Goal: Task Accomplishment & Management: Manage account settings

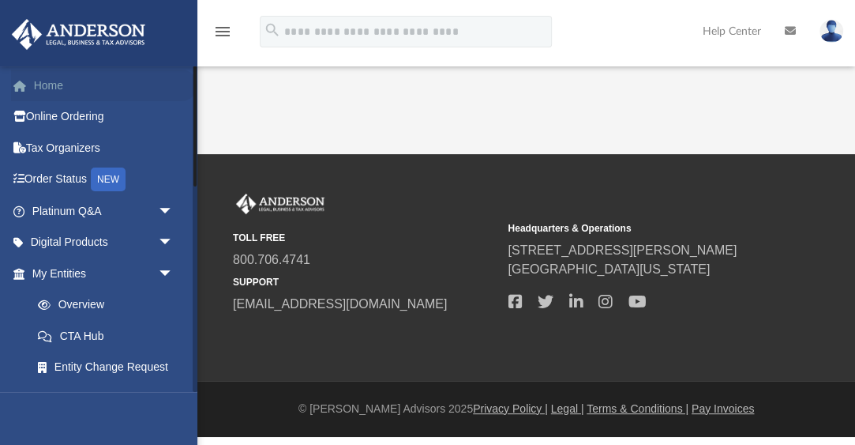
click at [49, 86] on link "Home" at bounding box center [104, 86] width 186 height 32
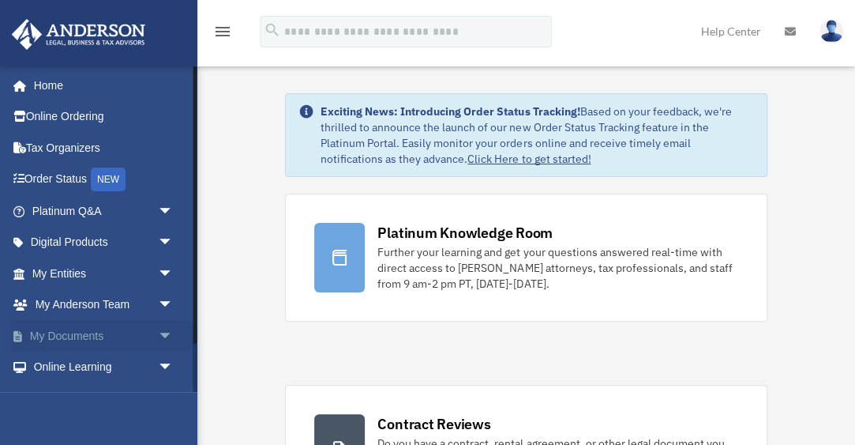
click at [90, 338] on link "My Documents arrow_drop_down" at bounding box center [104, 336] width 186 height 32
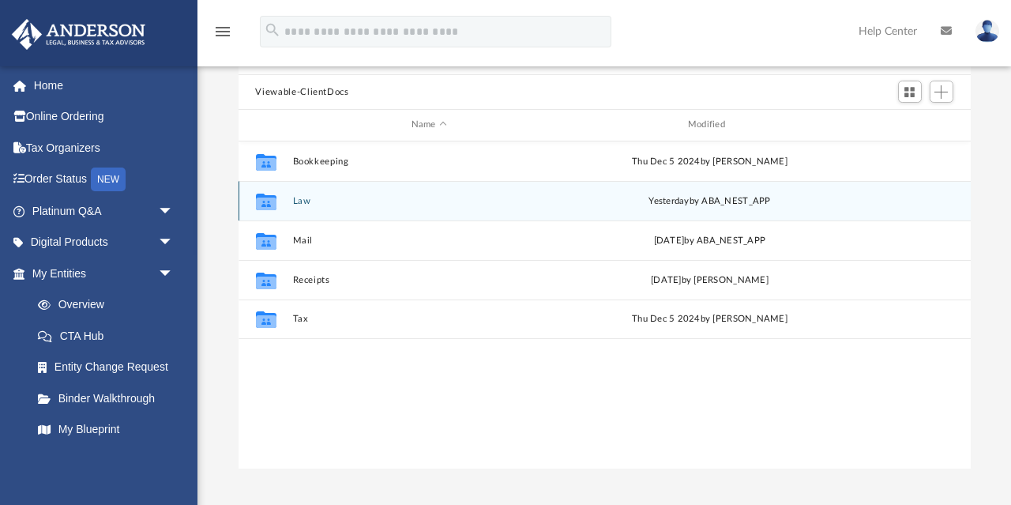
scroll to position [107, 0]
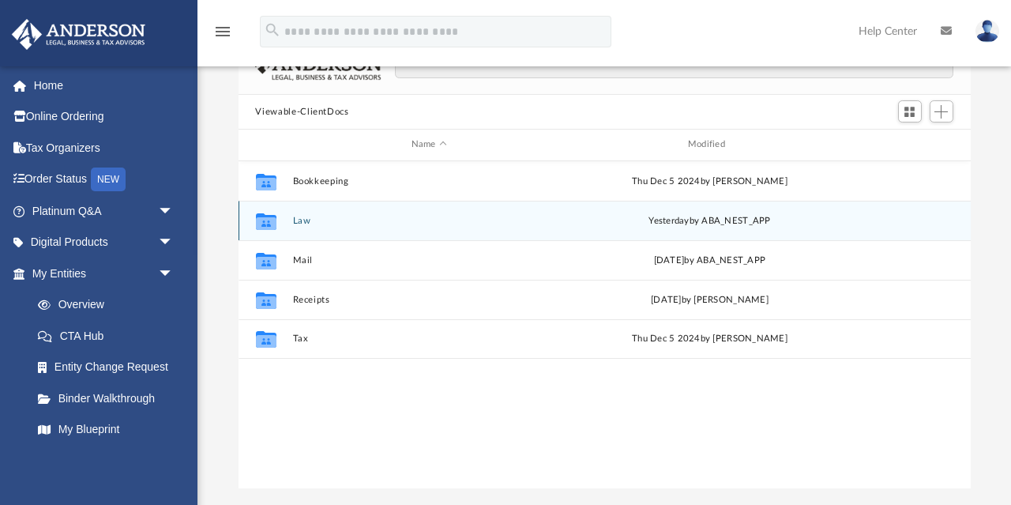
click at [300, 224] on button "Law" at bounding box center [428, 221] width 273 height 10
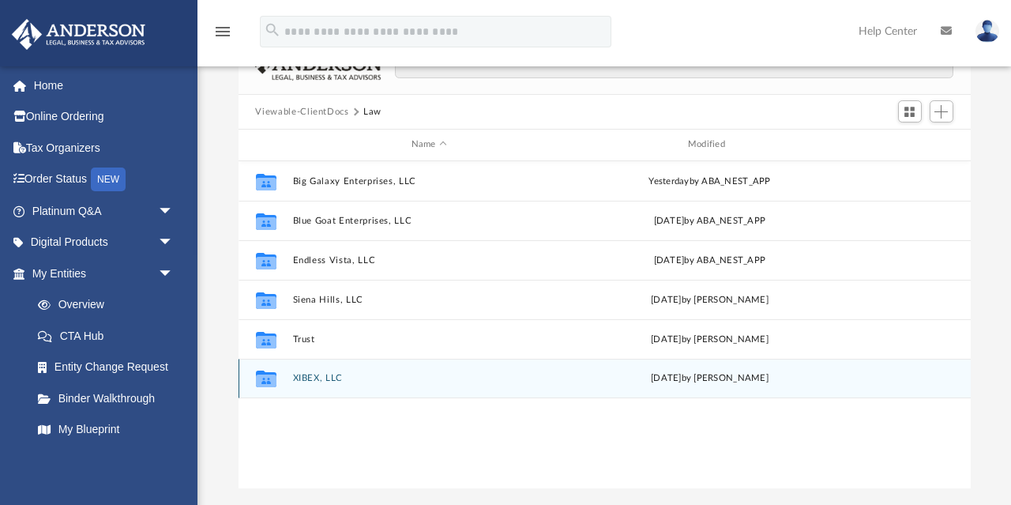
click at [267, 376] on icon "grid" at bounding box center [265, 380] width 21 height 13
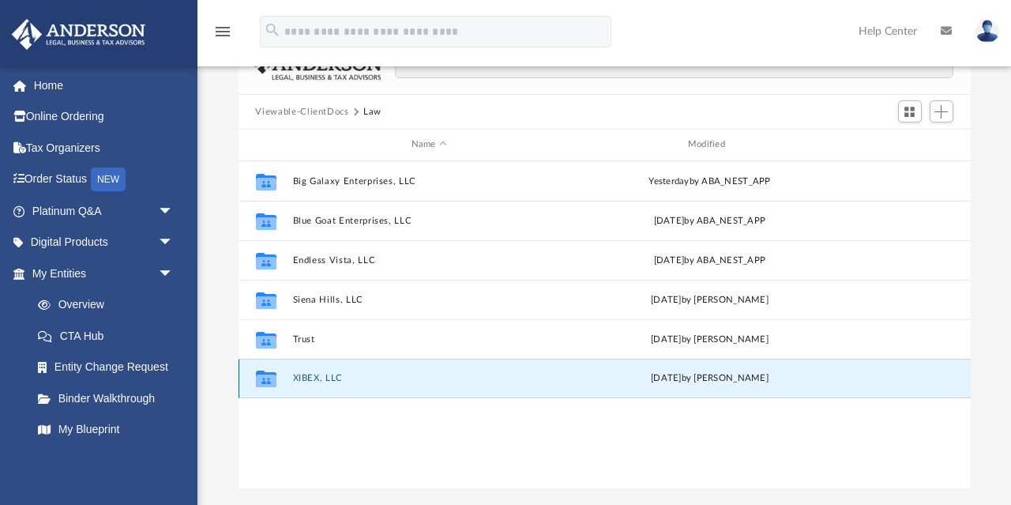
click at [309, 381] on button "XIBEX, LLC" at bounding box center [428, 378] width 273 height 10
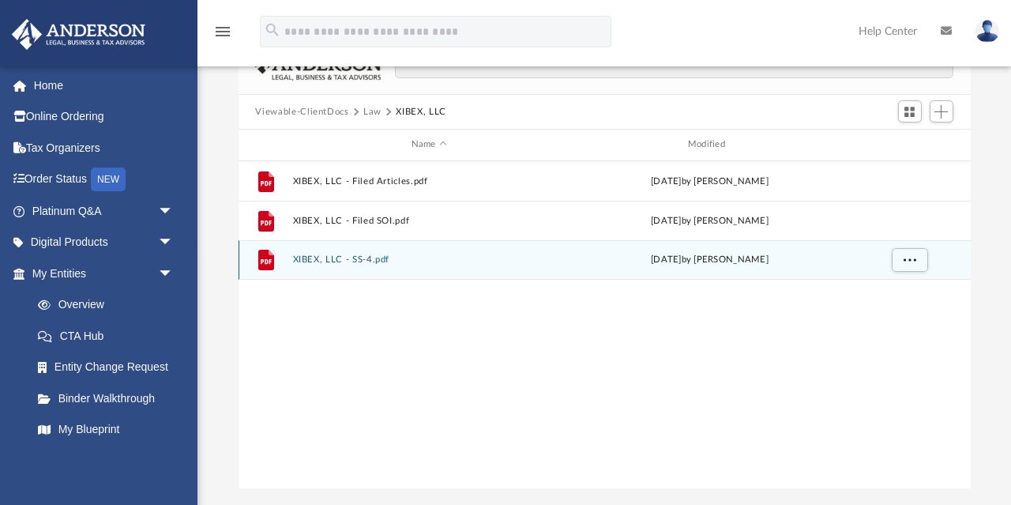
click at [355, 265] on div "File XIBEX, LLC - SS-4.pdf Fri Sep 19 2025 by Nathan Garmon" at bounding box center [605, 259] width 732 height 39
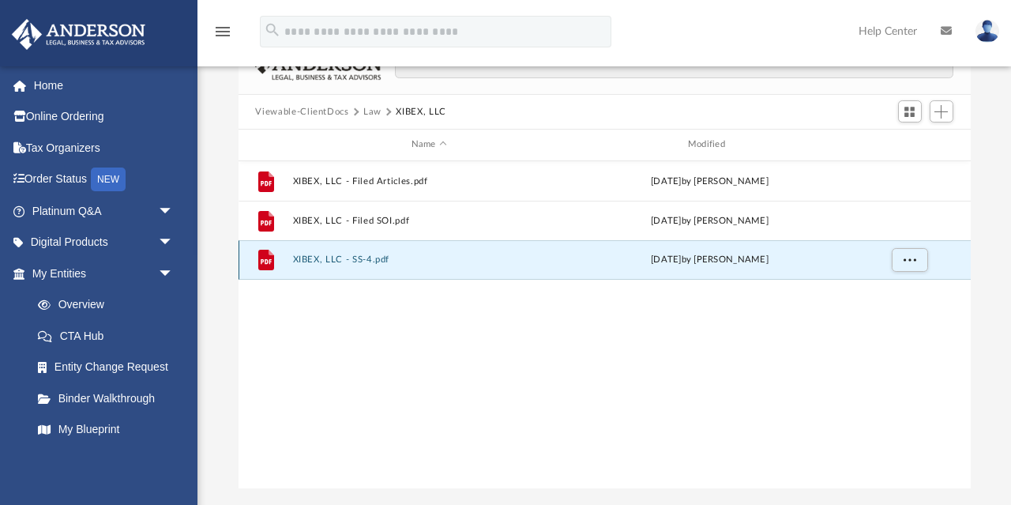
click at [302, 259] on button "XIBEX, LLC - SS-4.pdf" at bounding box center [428, 259] width 273 height 10
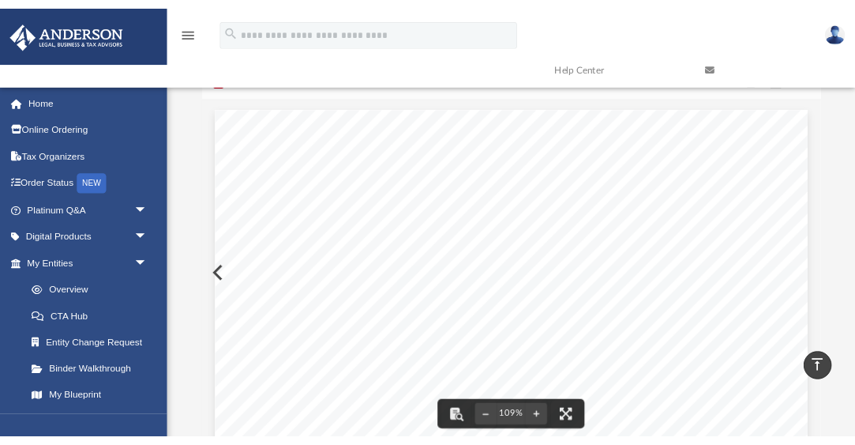
scroll to position [0, 0]
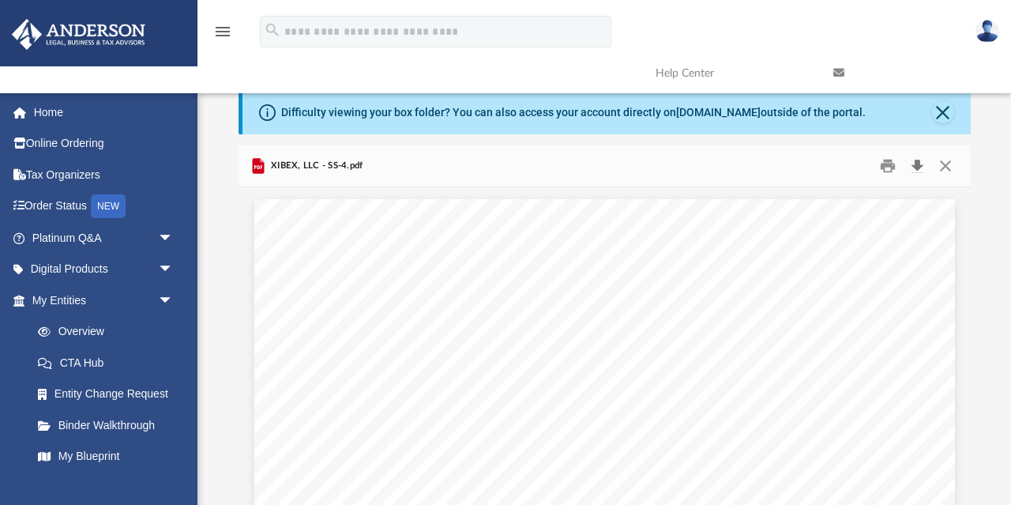
click at [855, 167] on button "Download" at bounding box center [918, 166] width 28 height 24
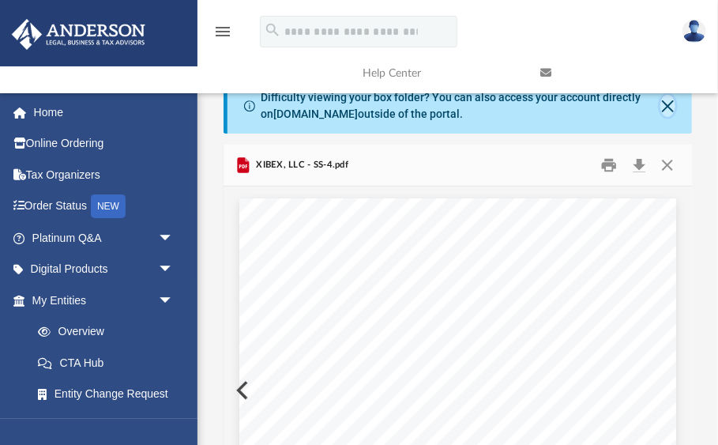
click at [671, 108] on button "Close" at bounding box center [667, 106] width 15 height 22
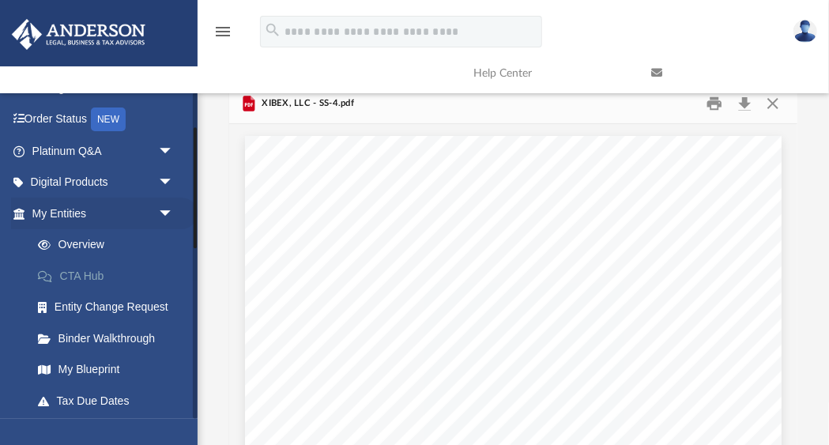
scroll to position [100, 0]
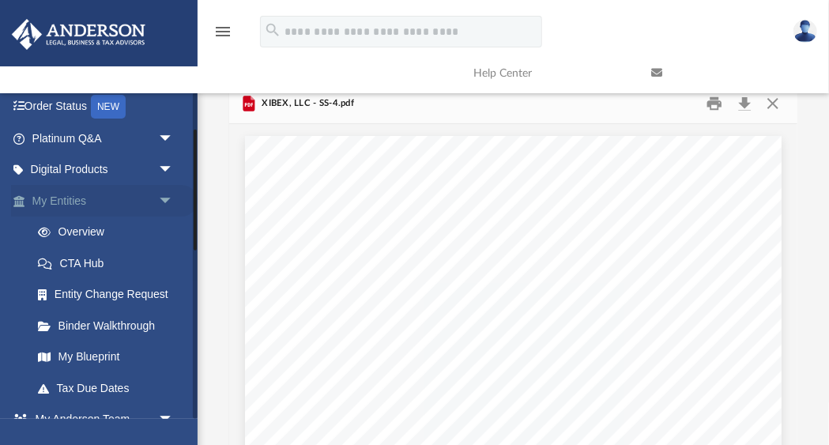
click at [162, 199] on span "arrow_drop_down" at bounding box center [174, 201] width 32 height 32
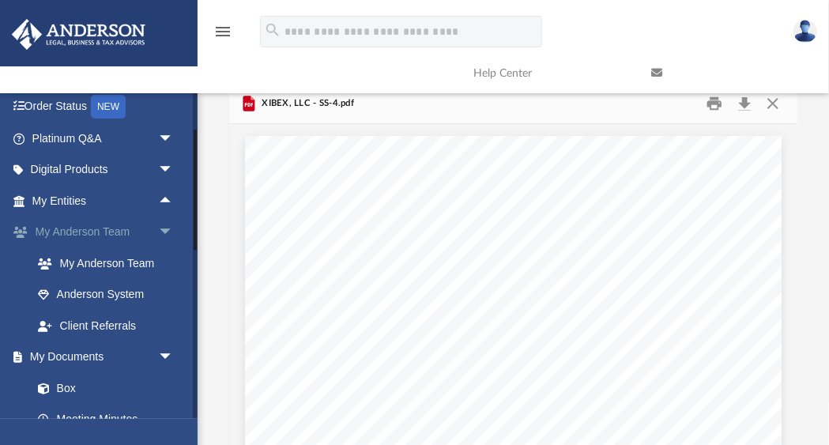
click at [167, 231] on span "arrow_drop_down" at bounding box center [174, 232] width 32 height 32
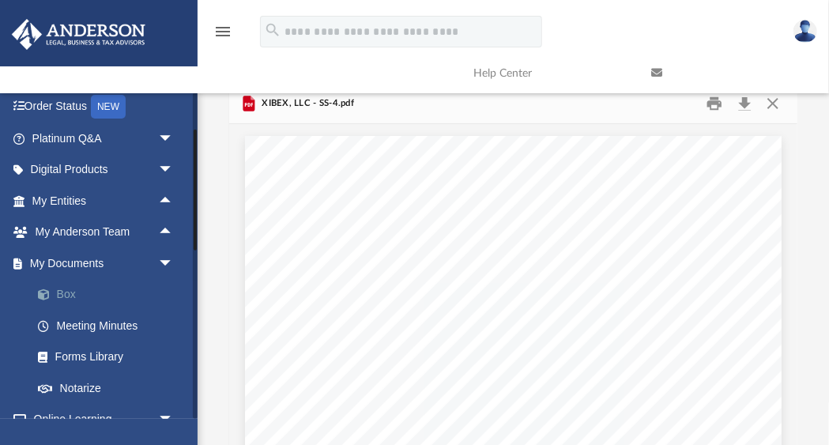
click at [66, 295] on link "Box" at bounding box center [109, 295] width 175 height 32
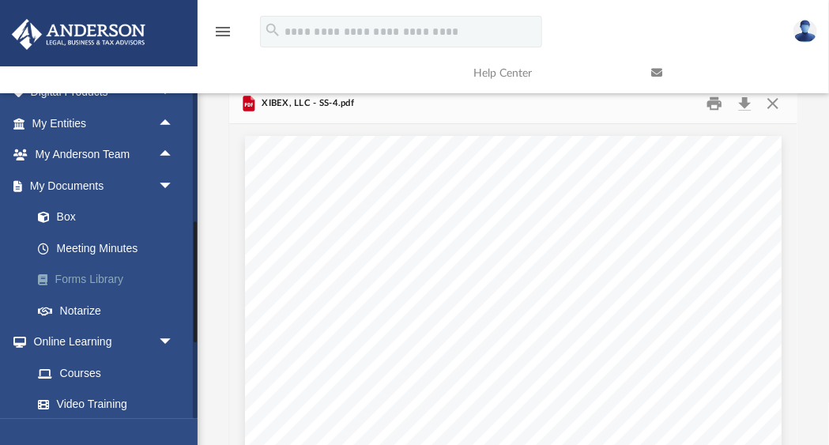
scroll to position [178, 0]
click at [51, 219] on span at bounding box center [52, 216] width 10 height 11
click at [772, 102] on link at bounding box center [728, 73] width 178 height 62
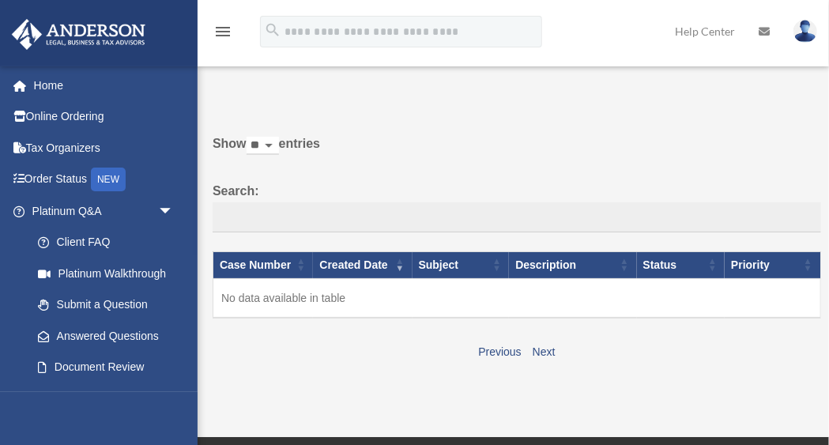
click at [775, 103] on div "Do you really want to log out? Yes No Show ** ** ** *** entries Search: Case Nu…" at bounding box center [510, 220] width 619 height 283
click at [163, 211] on span "arrow_drop_down" at bounding box center [174, 211] width 32 height 32
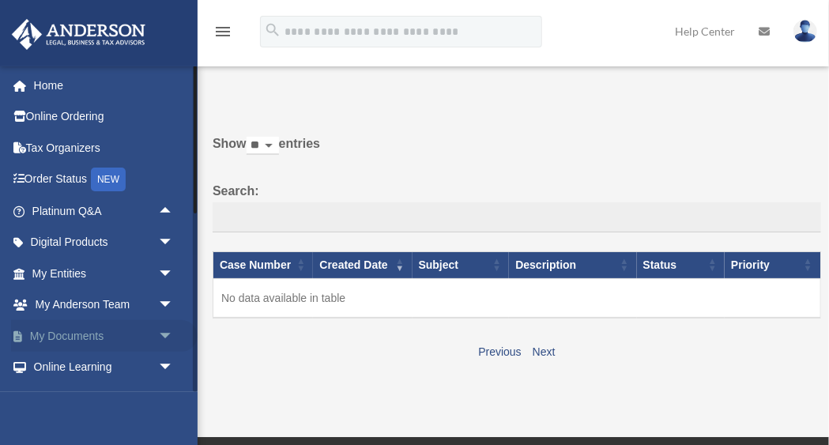
click at [73, 336] on link "My Documents arrow_drop_down" at bounding box center [104, 336] width 186 height 32
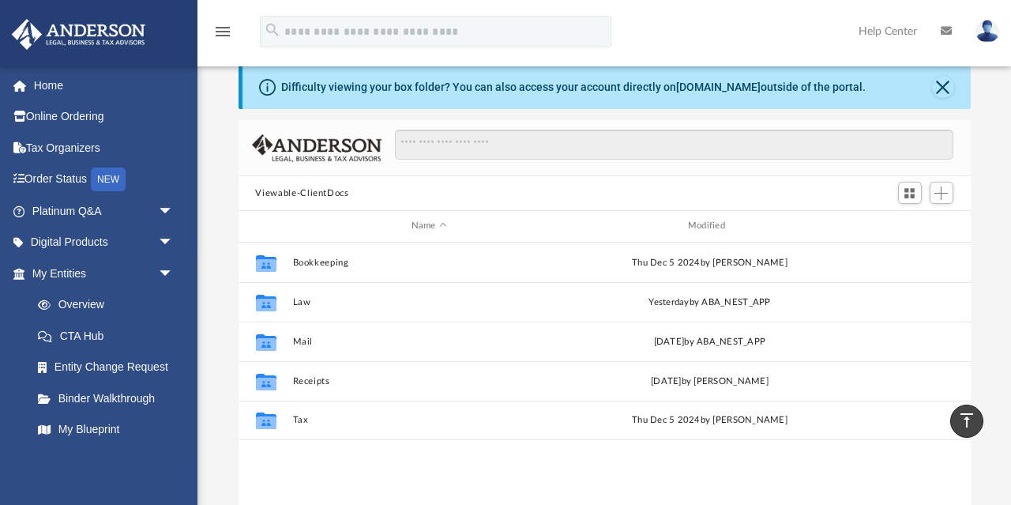
scroll to position [24, 0]
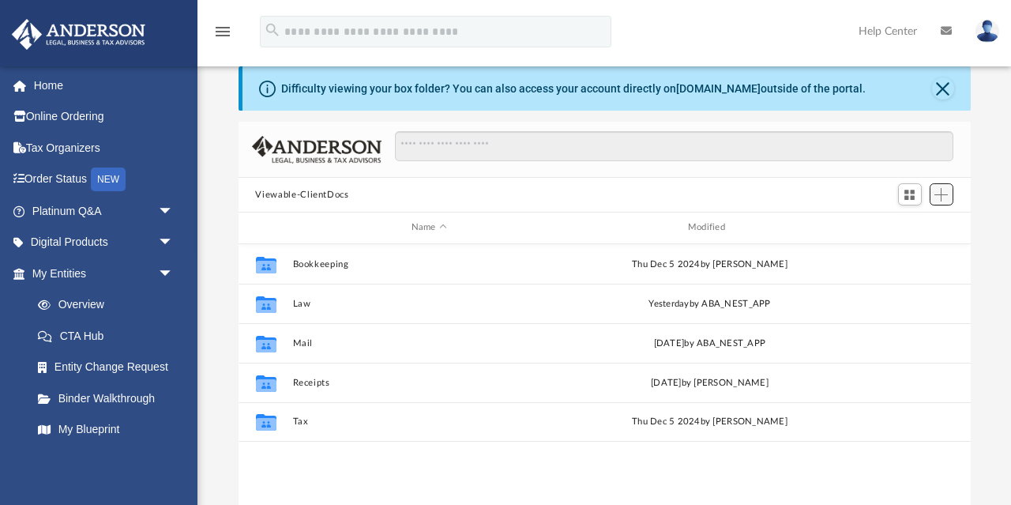
click at [828, 193] on span "Add" at bounding box center [940, 194] width 13 height 13
click at [828, 227] on li "Upload" at bounding box center [919, 225] width 51 height 17
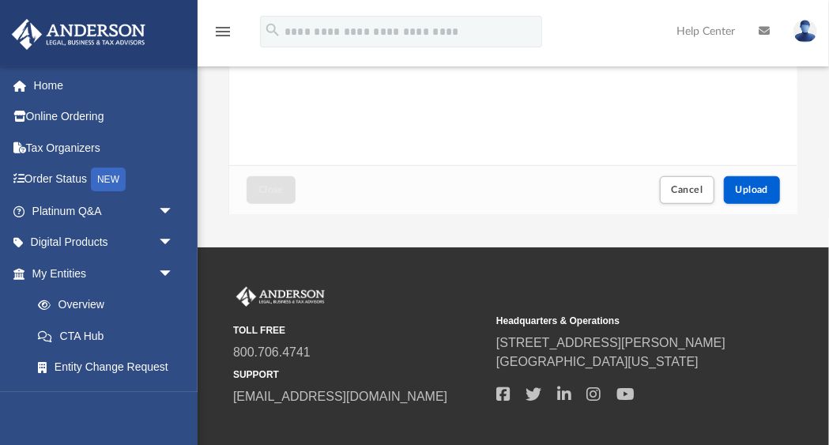
scroll to position [400, 0]
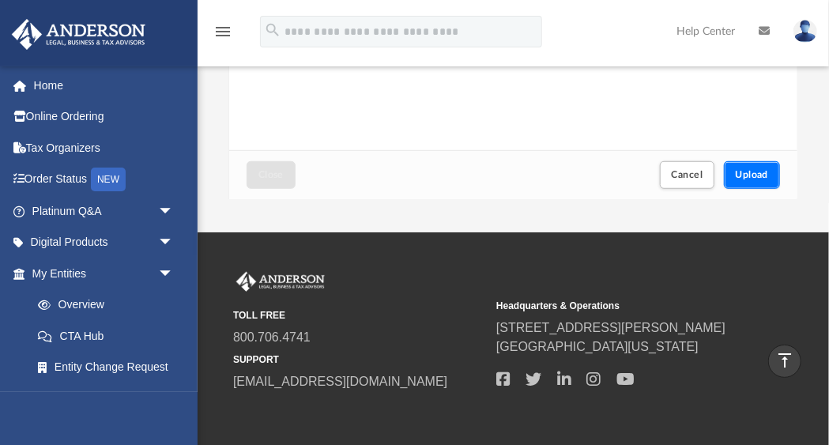
click at [754, 175] on span "Upload" at bounding box center [751, 174] width 33 height 9
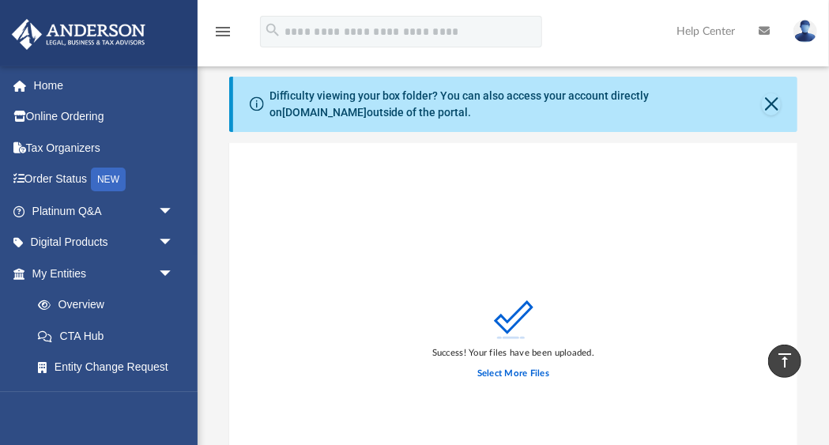
scroll to position [0, 0]
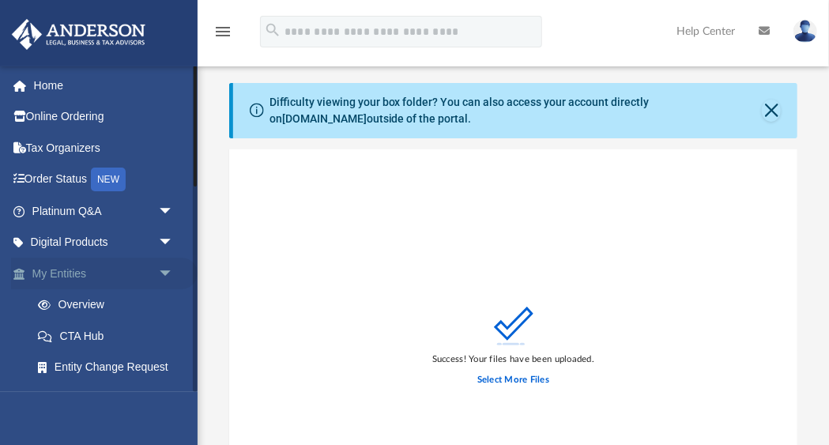
click at [166, 271] on span "arrow_drop_down" at bounding box center [174, 273] width 32 height 32
click at [167, 303] on span "arrow_drop_down" at bounding box center [174, 305] width 32 height 32
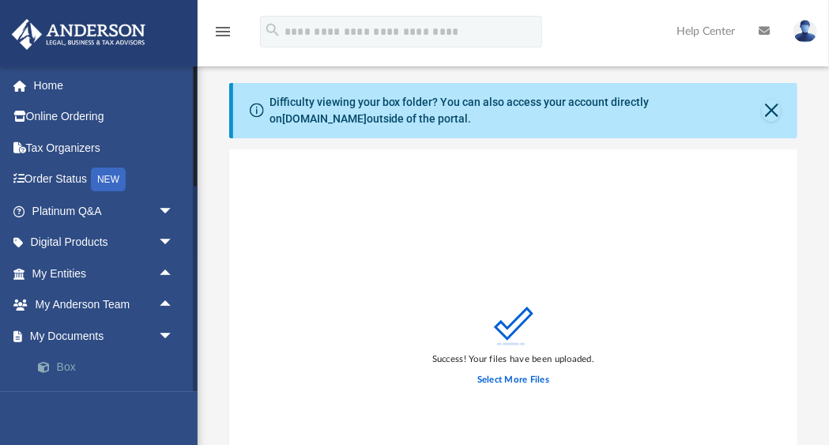
click at [65, 372] on link "Box" at bounding box center [109, 367] width 175 height 32
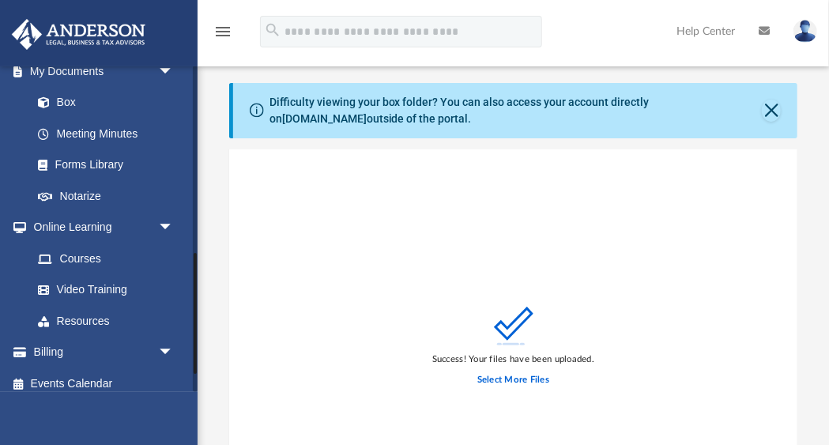
scroll to position [275, 0]
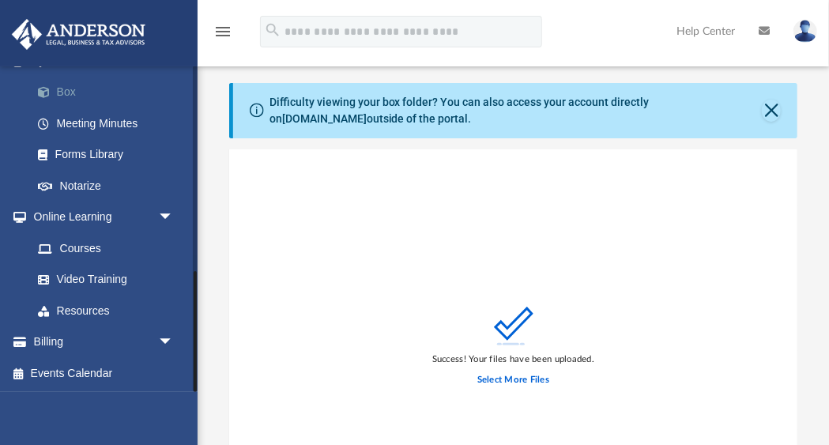
click at [66, 90] on link "Box" at bounding box center [109, 93] width 175 height 32
click at [770, 114] on button "Close" at bounding box center [770, 111] width 19 height 22
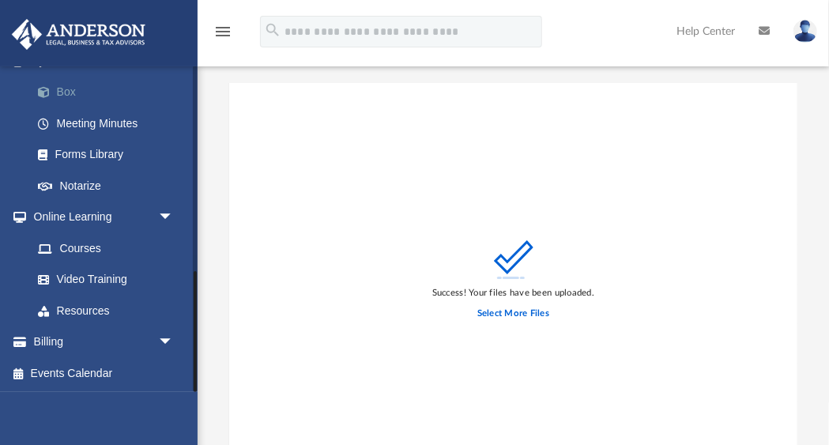
click at [62, 99] on link "Box" at bounding box center [109, 93] width 175 height 32
click at [226, 29] on icon "menu" at bounding box center [222, 31] width 19 height 19
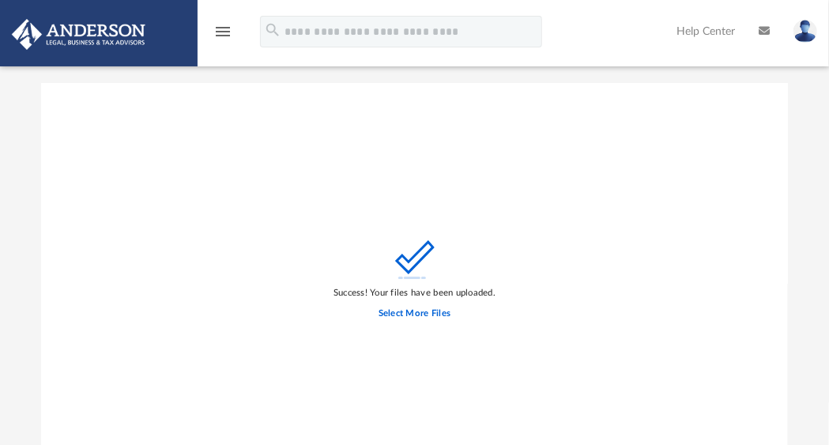
scroll to position [0, 0]
click at [226, 29] on icon "menu" at bounding box center [222, 31] width 19 height 19
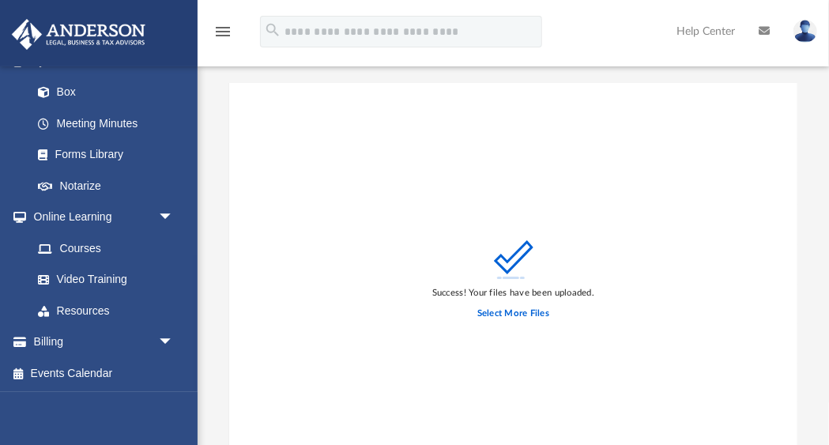
scroll to position [359, 568]
click at [73, 253] on link "Courses" at bounding box center [109, 248] width 175 height 32
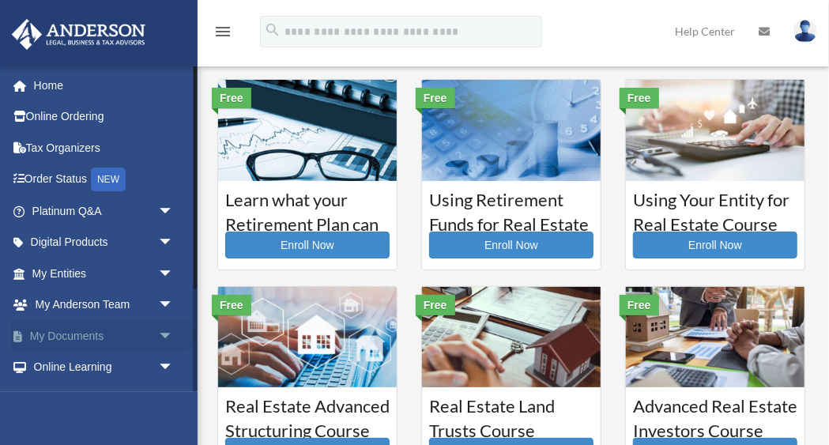
click at [70, 340] on link "My Documents arrow_drop_down" at bounding box center [104, 336] width 186 height 32
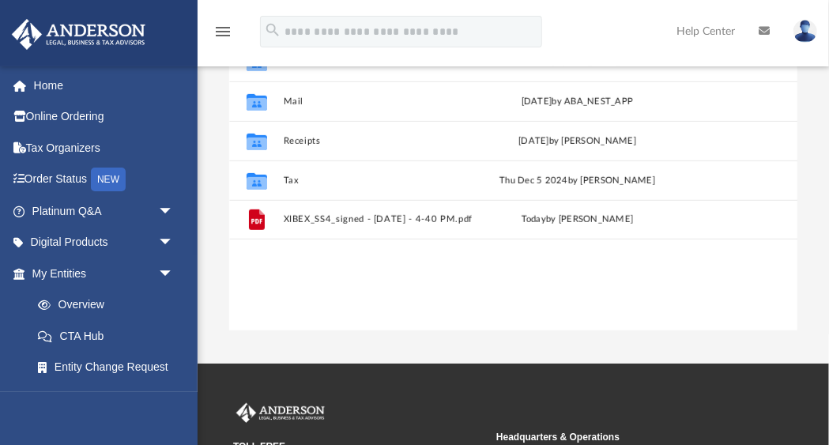
scroll to position [258, 0]
